Goal: Task Accomplishment & Management: Manage account settings

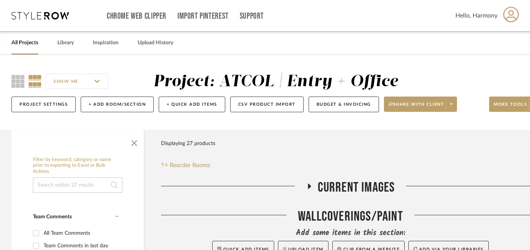
click at [24, 47] on link "All Projects" at bounding box center [24, 43] width 27 height 10
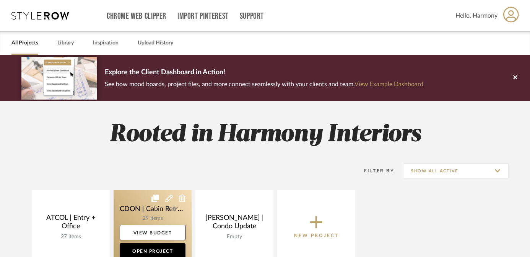
click at [144, 201] on link at bounding box center [153, 227] width 78 height 74
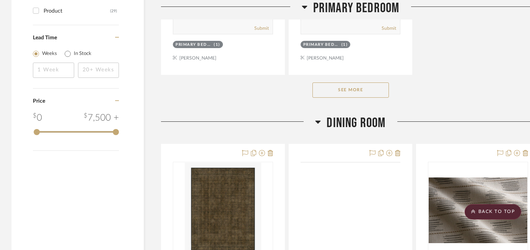
scroll to position [1148, 0]
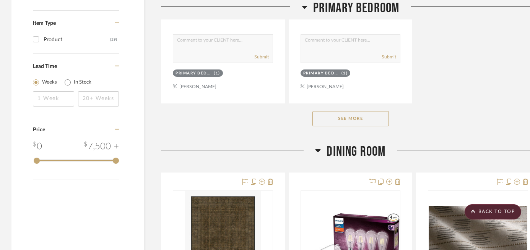
click at [360, 120] on button "See More" at bounding box center [350, 118] width 76 height 15
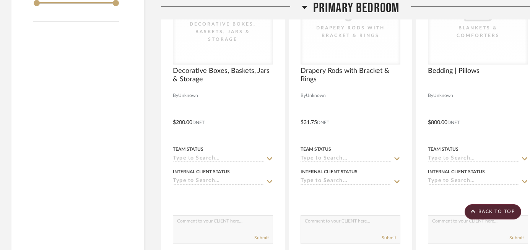
scroll to position [1309, 0]
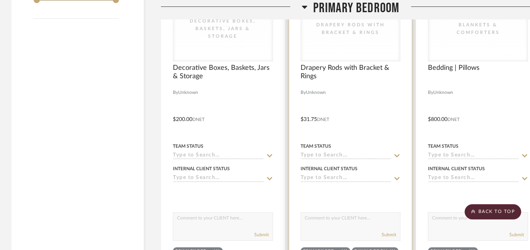
click at [399, 154] on icon at bounding box center [397, 155] width 5 height 3
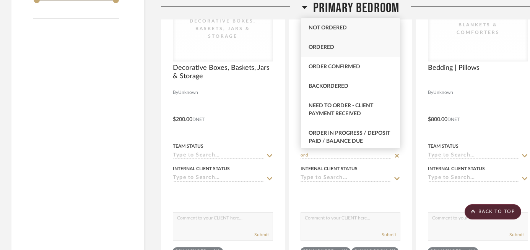
type input "ord"
click at [357, 53] on div "Ordered" at bounding box center [350, 47] width 99 height 19
type input "[DATE]"
type input "Ordered"
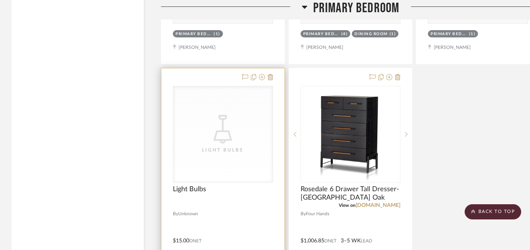
scroll to position [1525, 0]
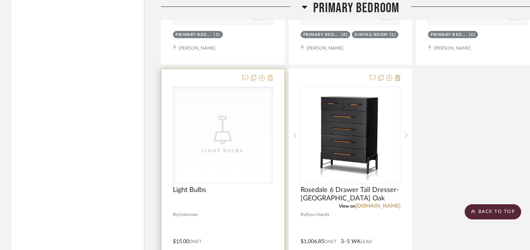
click at [272, 78] on icon at bounding box center [270, 78] width 5 height 6
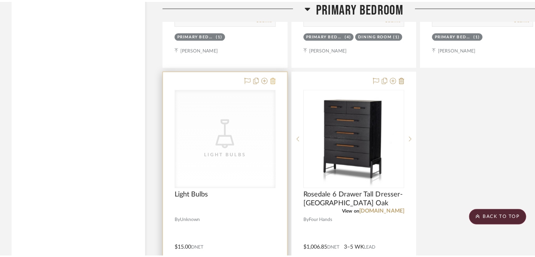
scroll to position [0, 0]
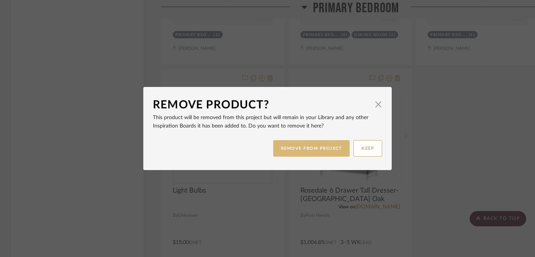
click at [306, 148] on button "REMOVE FROM PROJECT" at bounding box center [311, 148] width 77 height 16
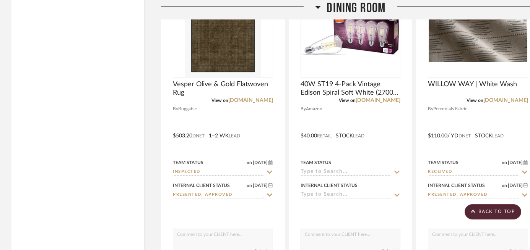
scroll to position [2037, 0]
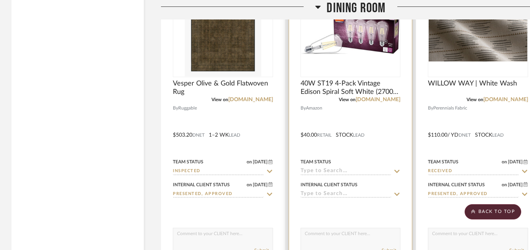
click at [397, 171] on icon at bounding box center [397, 171] width 5 height 3
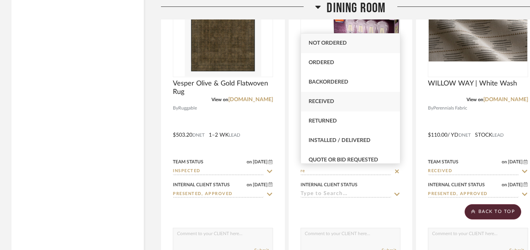
type input "re"
click at [358, 100] on div "Received" at bounding box center [350, 101] width 99 height 19
type input "[DATE]"
type input "Received"
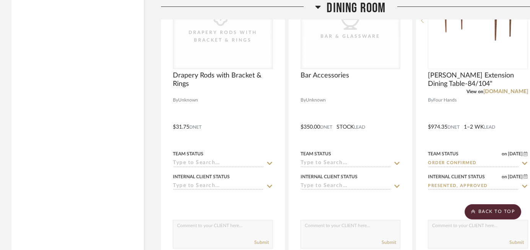
scroll to position [2385, 0]
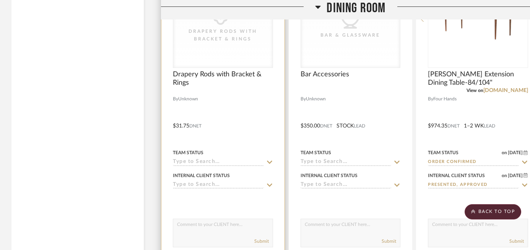
click at [270, 161] on icon at bounding box center [269, 162] width 5 height 3
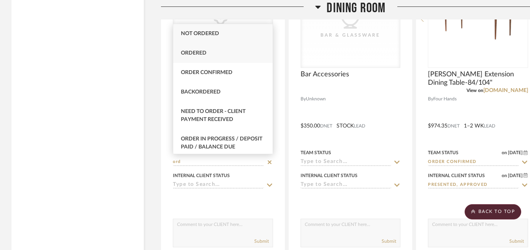
type input "ord"
click at [220, 54] on div "Ordered" at bounding box center [222, 53] width 99 height 19
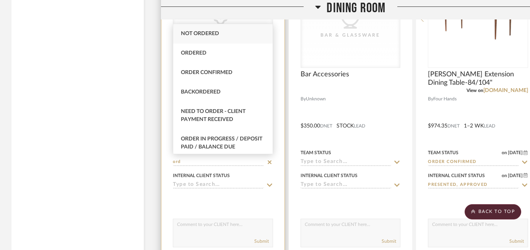
type input "[DATE]"
type input "Ordered"
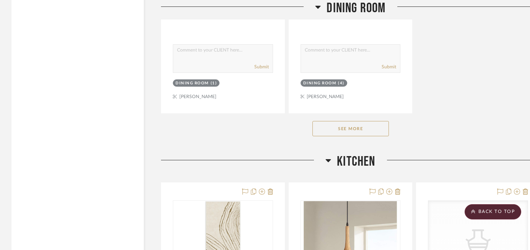
scroll to position [2907, 0]
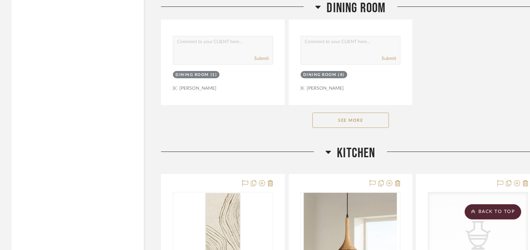
click at [352, 119] on button "See More" at bounding box center [350, 120] width 76 height 15
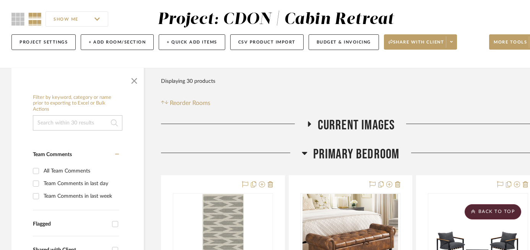
scroll to position [0, 0]
